Goal: Check status

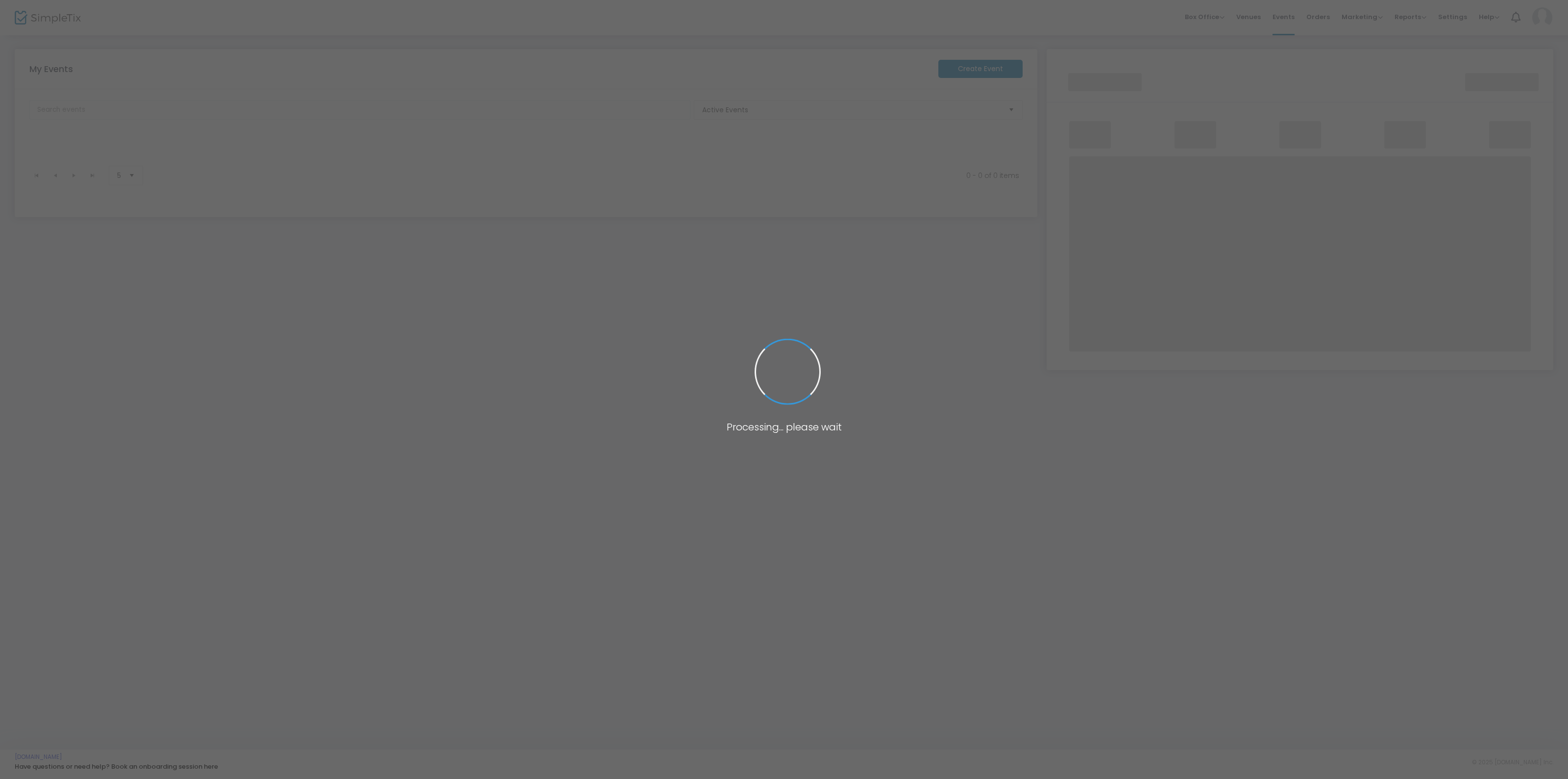
click at [564, 364] on span at bounding box center [784, 389] width 1568 height 779
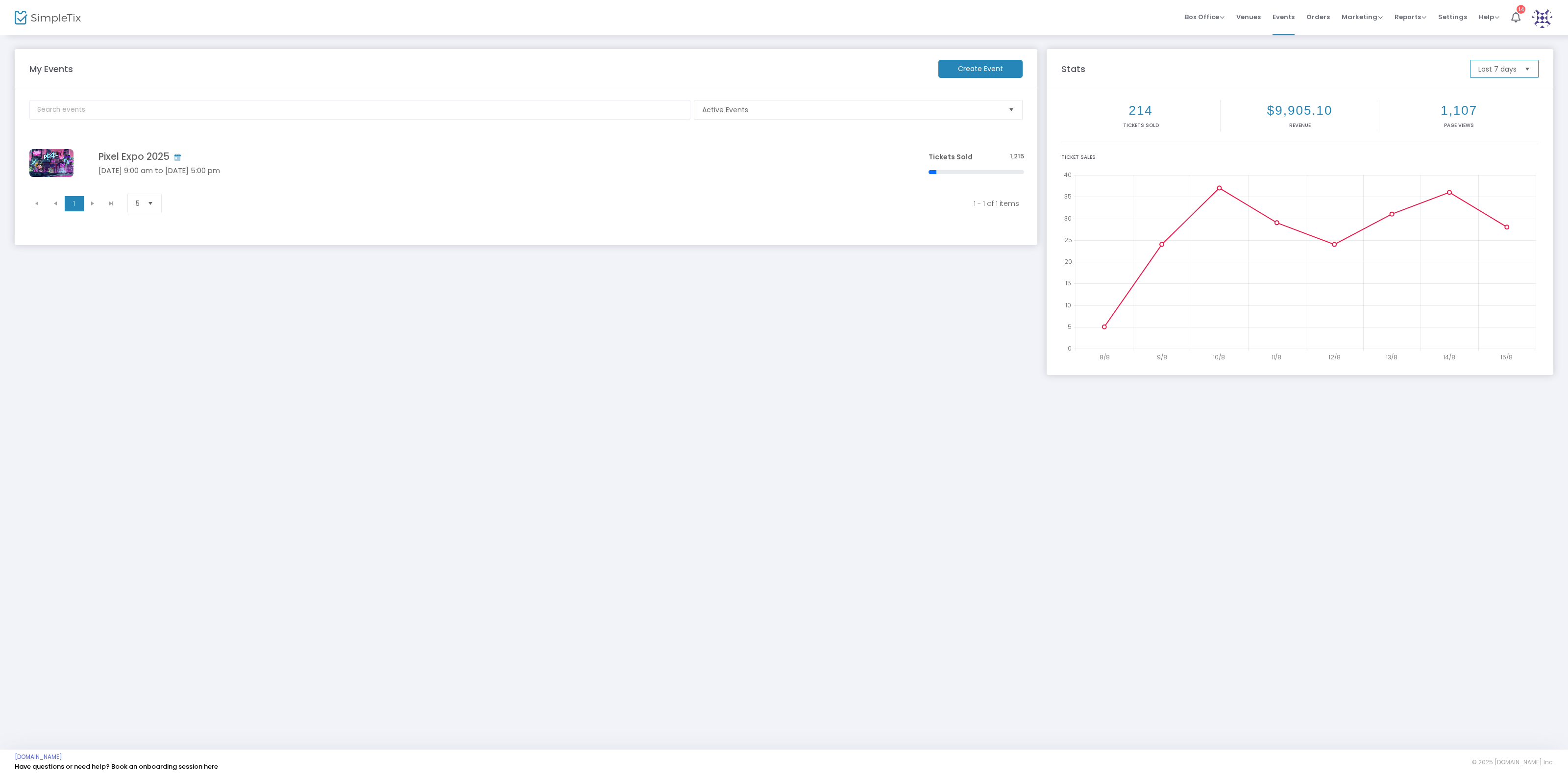
click at [1511, 65] on span "Last 7 days" at bounding box center [1497, 69] width 38 height 10
click at [1498, 69] on span "Last 7 days" at bounding box center [1497, 69] width 38 height 10
click at [1503, 114] on li "Last 30 days" at bounding box center [1505, 108] width 67 height 19
